Goal: Task Accomplishment & Management: Manage account settings

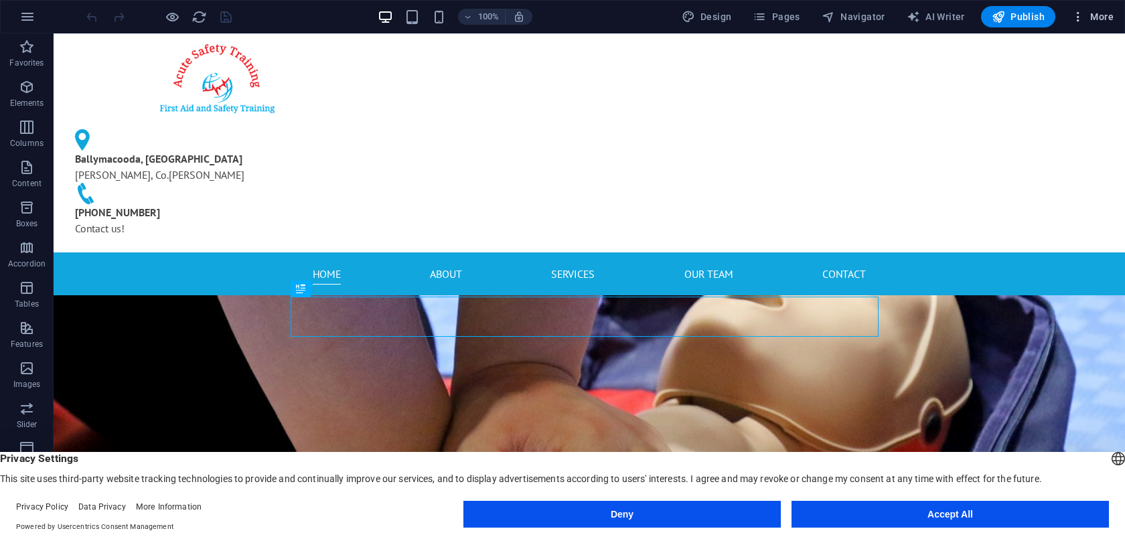
click at [1086, 21] on span "More" at bounding box center [1092, 16] width 42 height 13
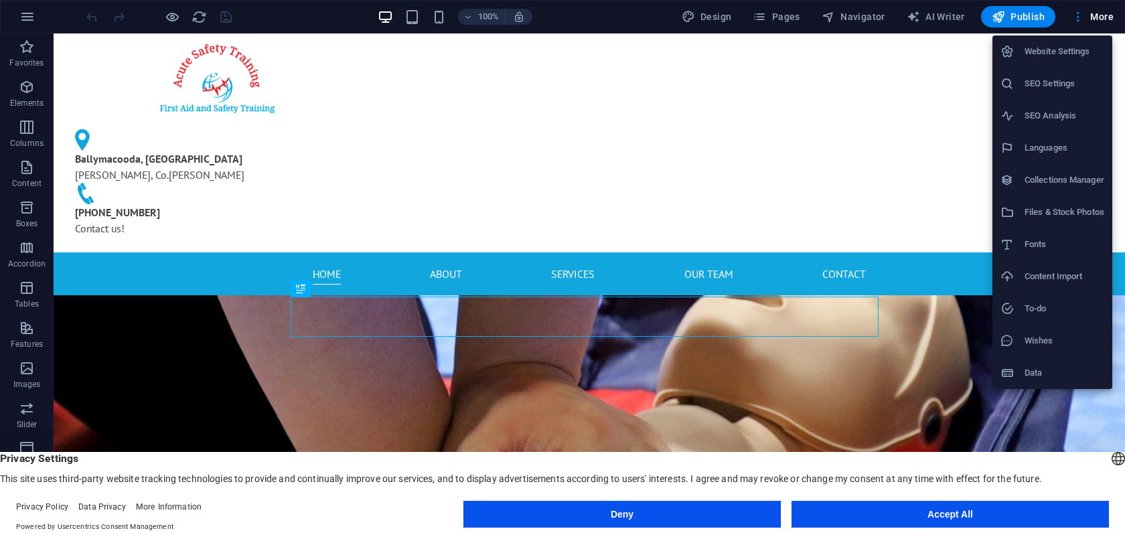
click at [1074, 50] on h6 "Website Settings" at bounding box center [1064, 52] width 80 height 16
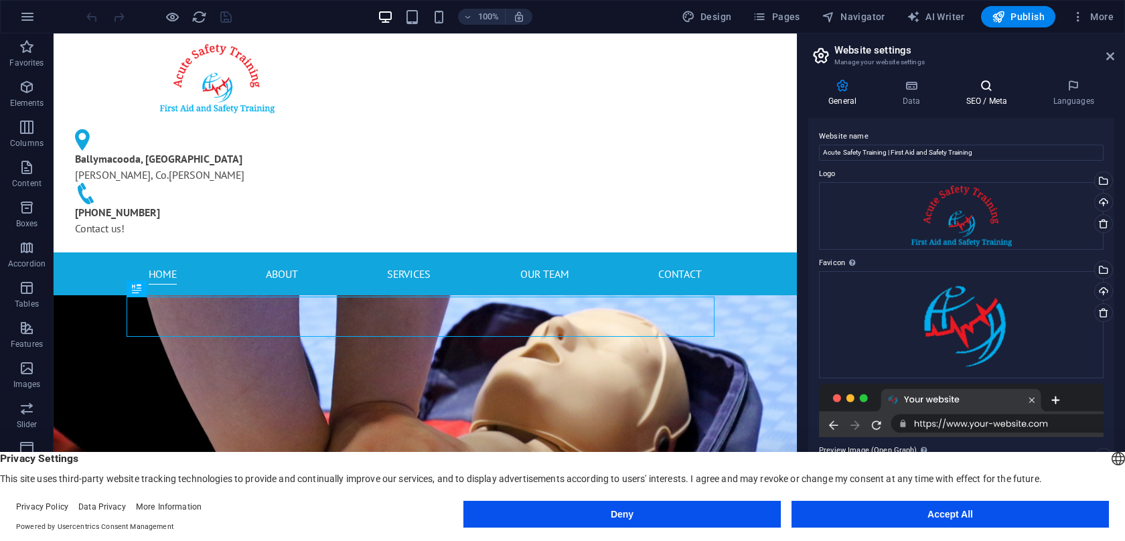
click at [1005, 96] on h4 "SEO / Meta" at bounding box center [988, 93] width 87 height 28
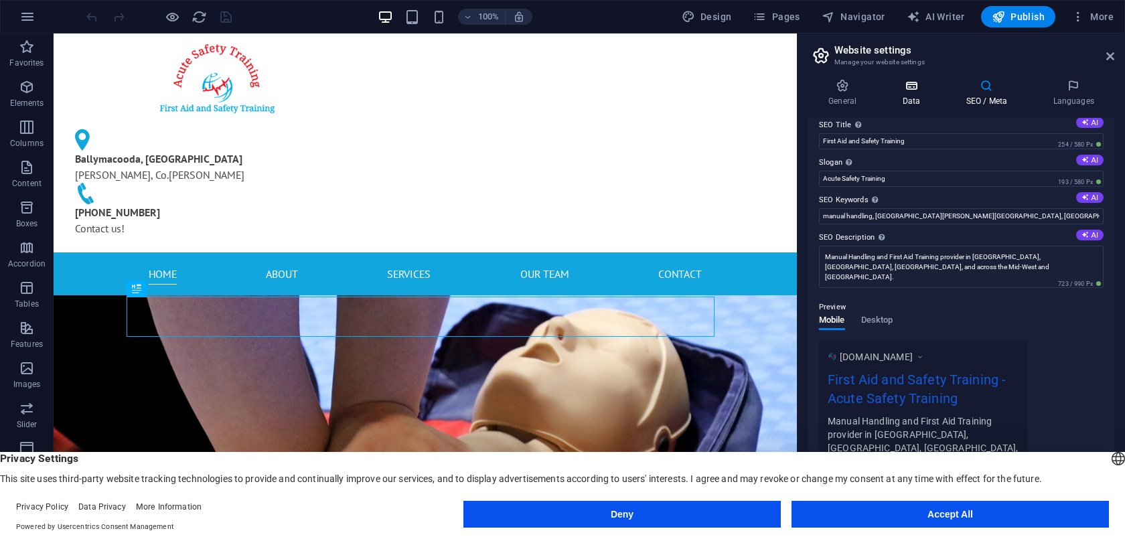
scroll to position [25, 0]
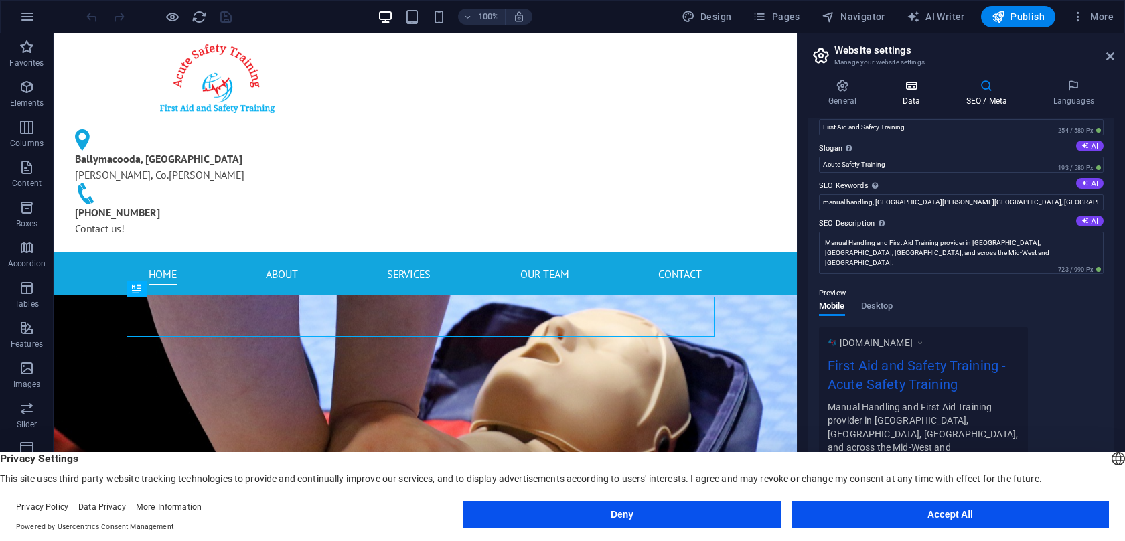
click at [919, 93] on h4 "Data" at bounding box center [914, 93] width 64 height 28
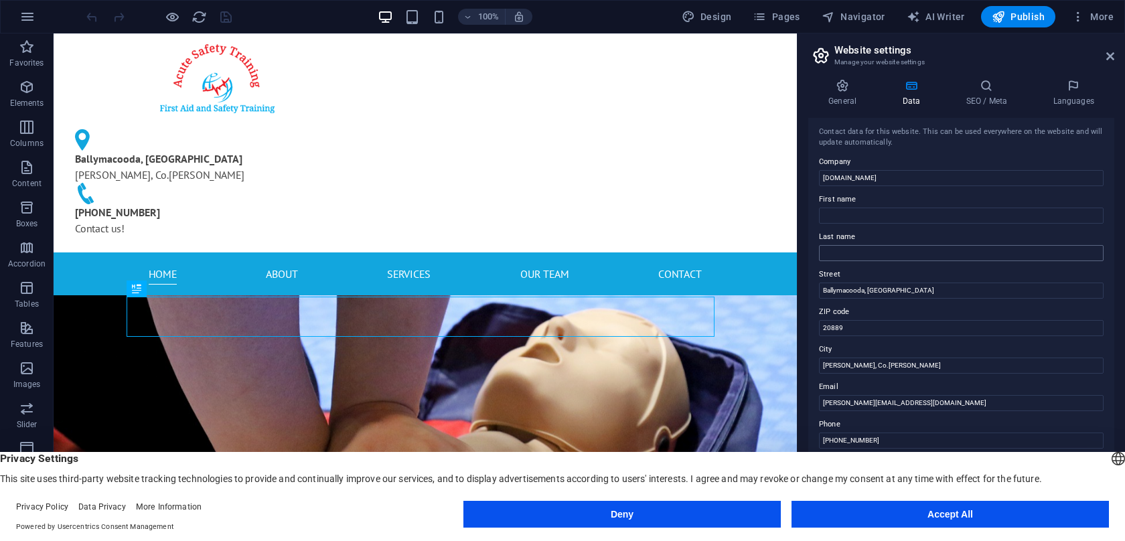
scroll to position [0, 0]
click at [842, 90] on icon at bounding box center [842, 85] width 68 height 13
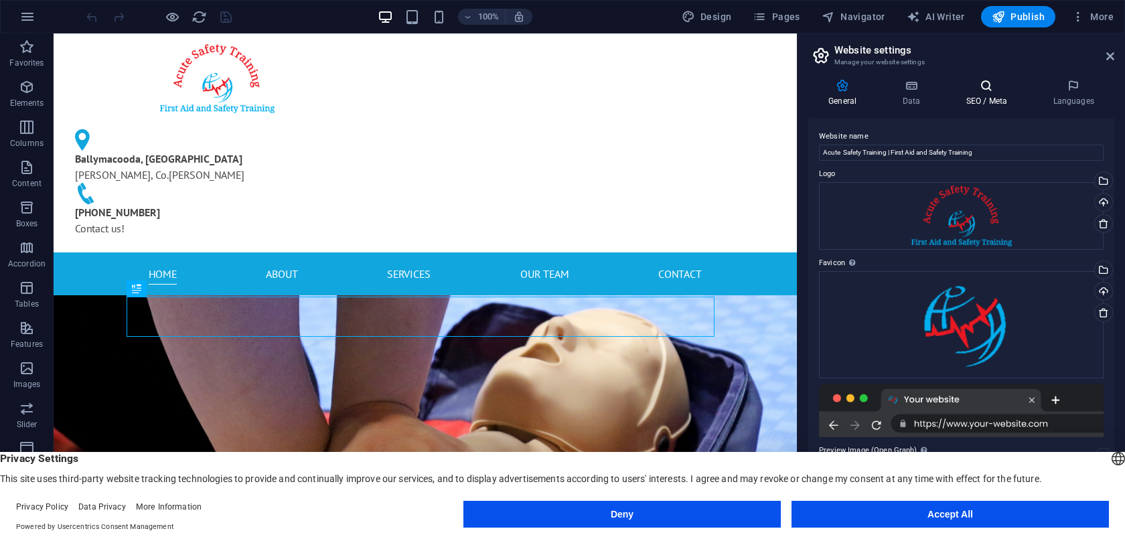
click at [980, 94] on h4 "SEO / Meta" at bounding box center [988, 93] width 87 height 28
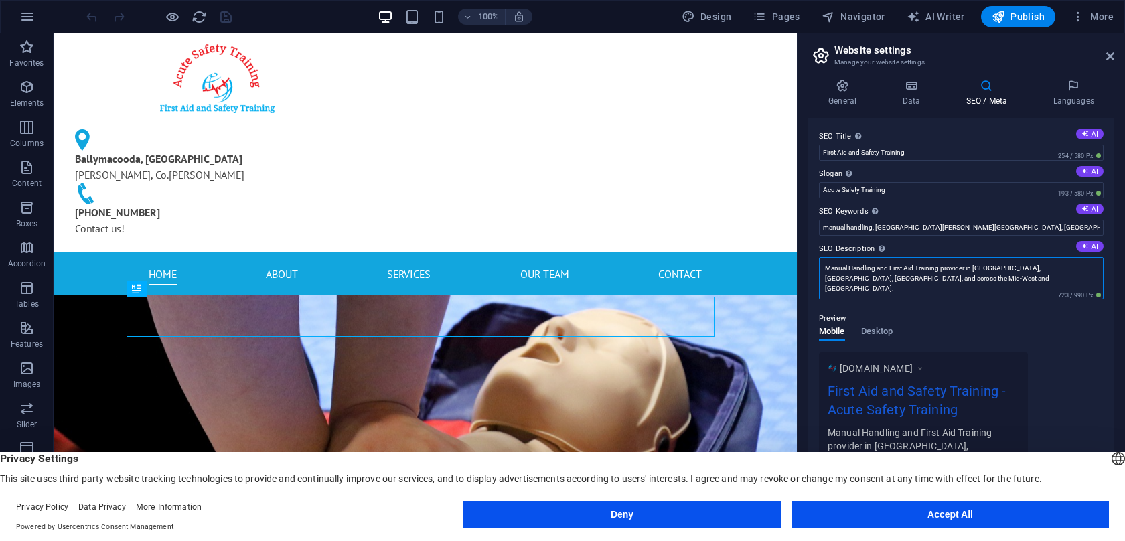
click at [828, 268] on textarea "Manual Handling and First Aid Training provider in [GEOGRAPHIC_DATA], [GEOGRAPH…" at bounding box center [961, 278] width 285 height 42
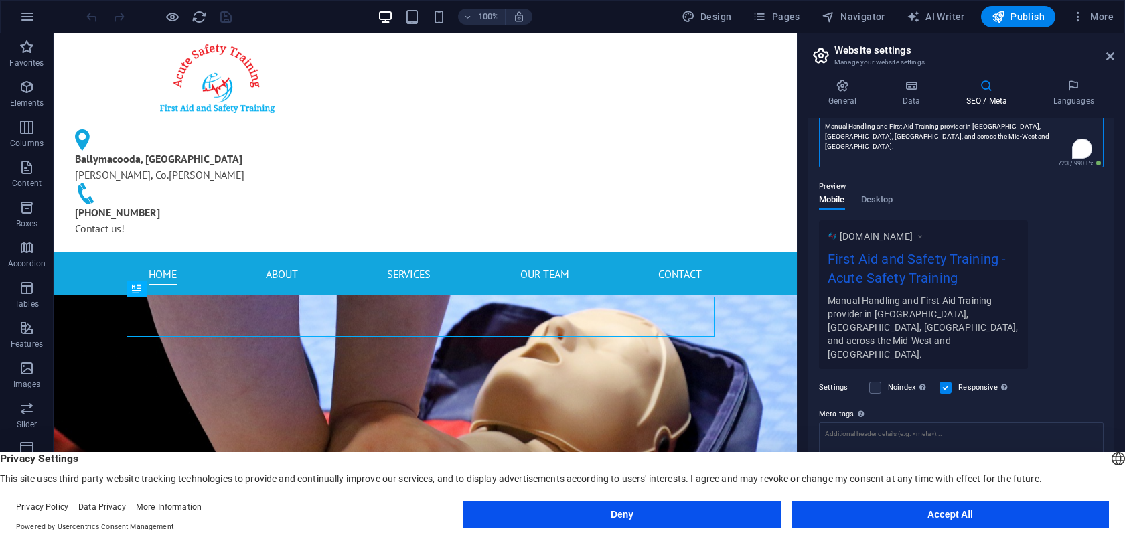
scroll to position [157, 0]
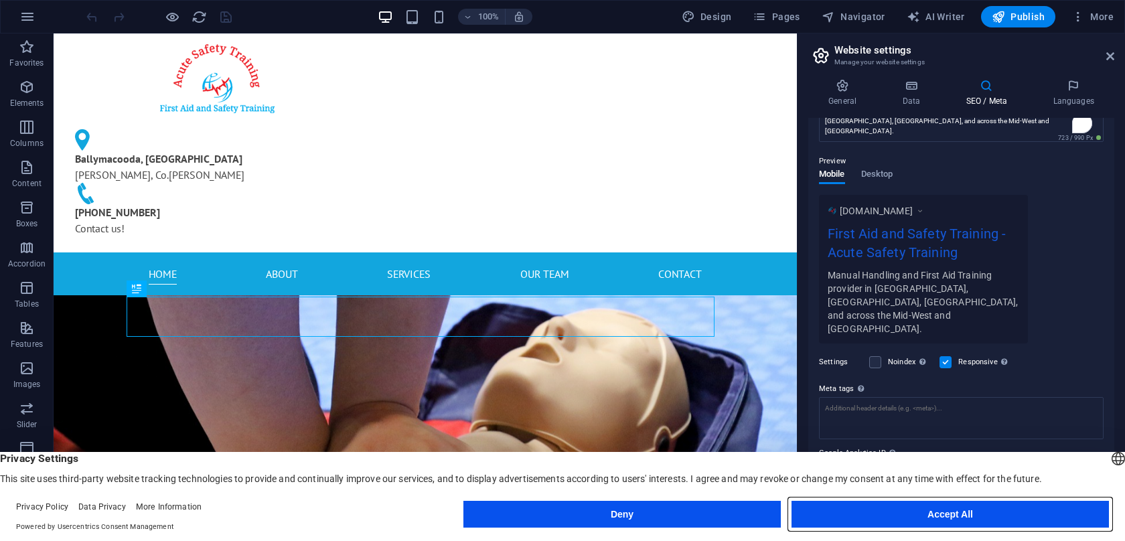
click at [925, 520] on button "Accept All" at bounding box center [949, 514] width 317 height 27
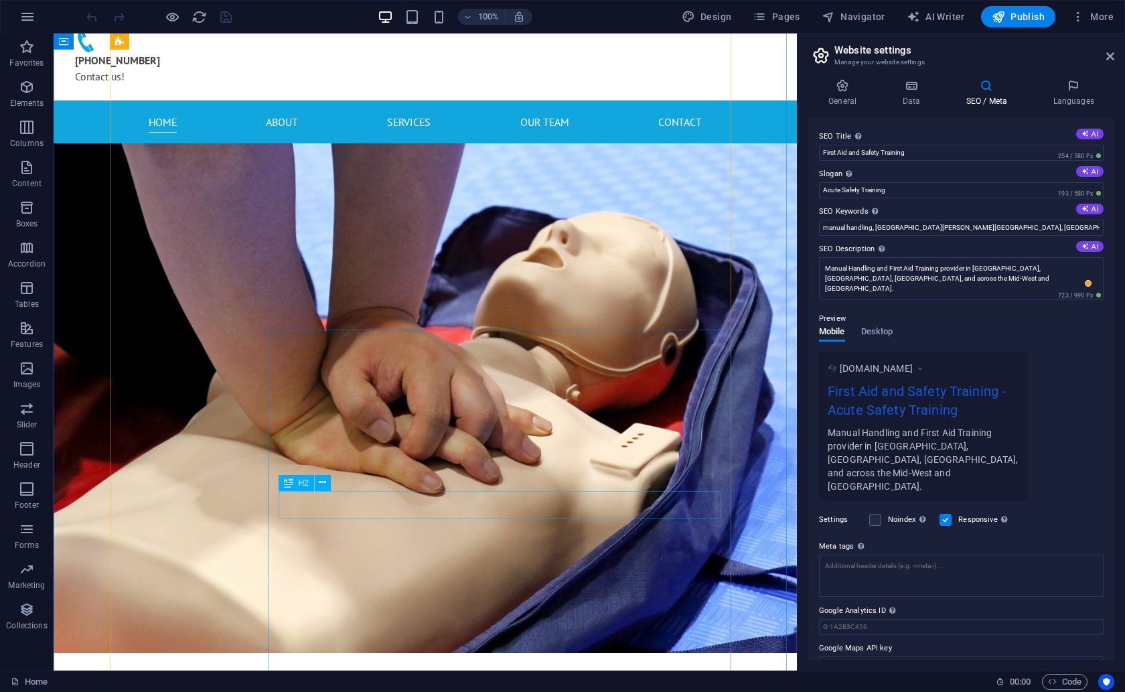
scroll to position [0, 0]
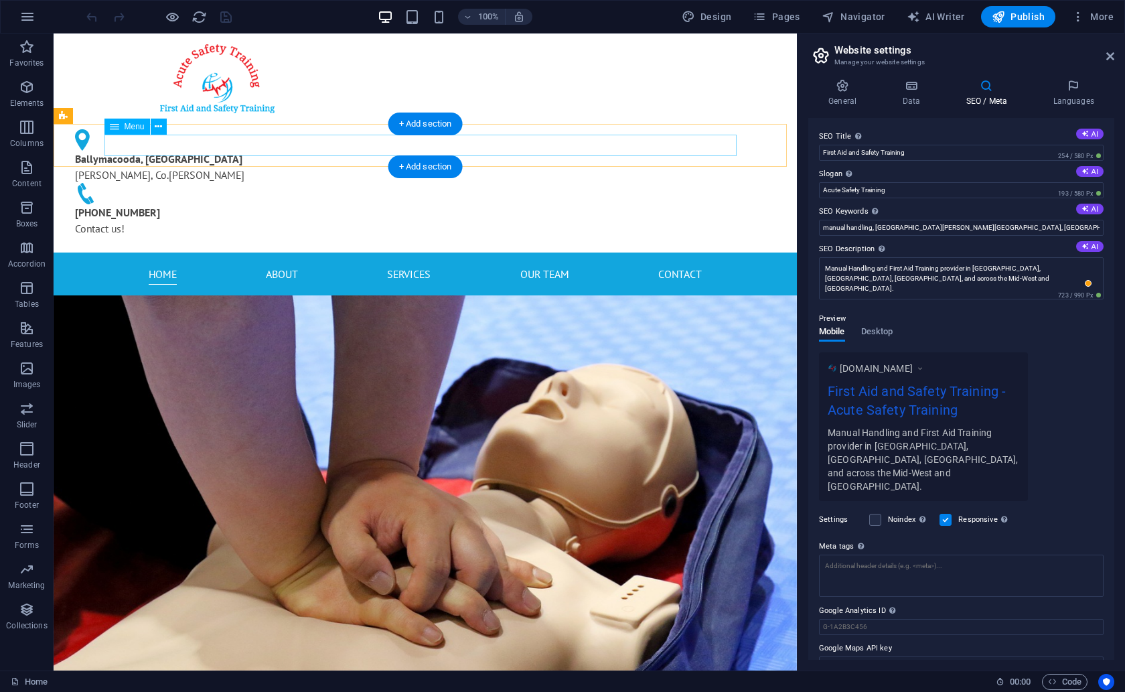
click at [400, 263] on nav "Home About Services Our Team Contact" at bounding box center [425, 273] width 632 height 21
click at [396, 263] on nav "Home About Services Our Team Contact" at bounding box center [425, 273] width 632 height 21
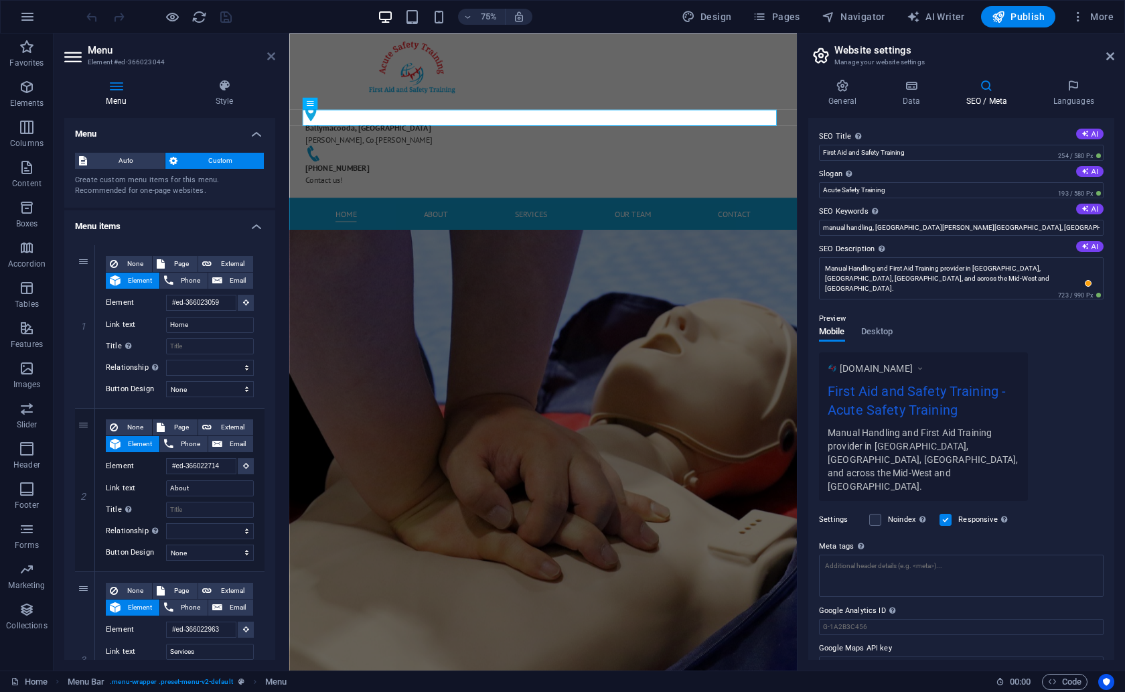
click at [273, 60] on icon at bounding box center [271, 56] width 8 height 11
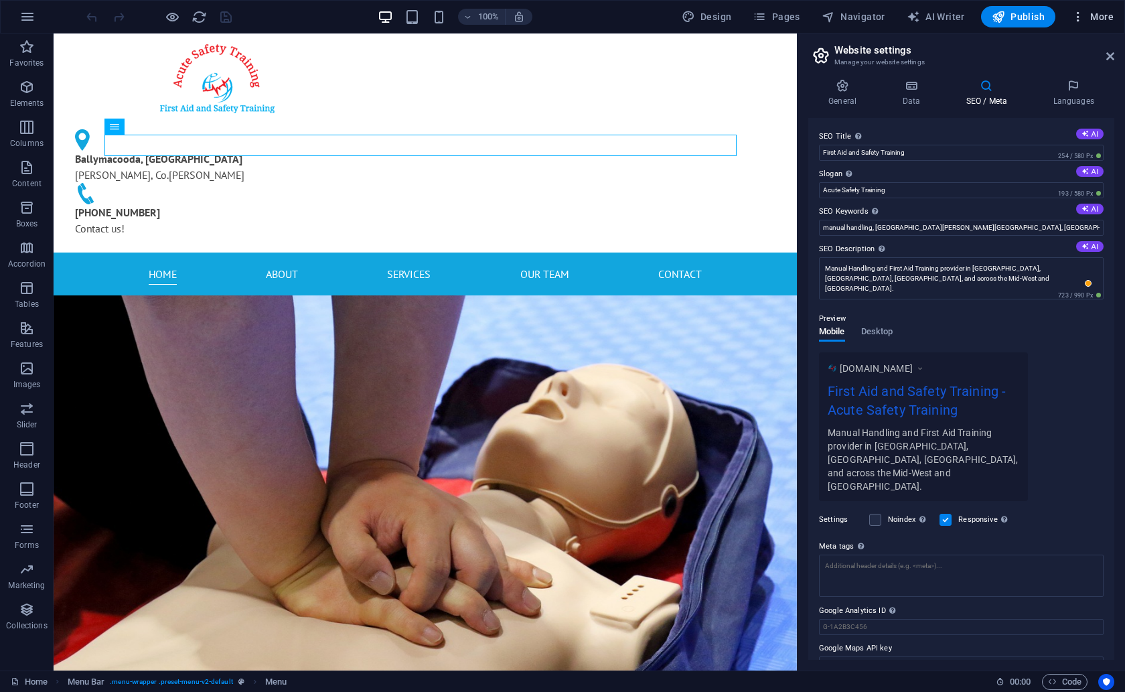
click at [1097, 23] on span "More" at bounding box center [1092, 16] width 42 height 13
